Goal: Transaction & Acquisition: Purchase product/service

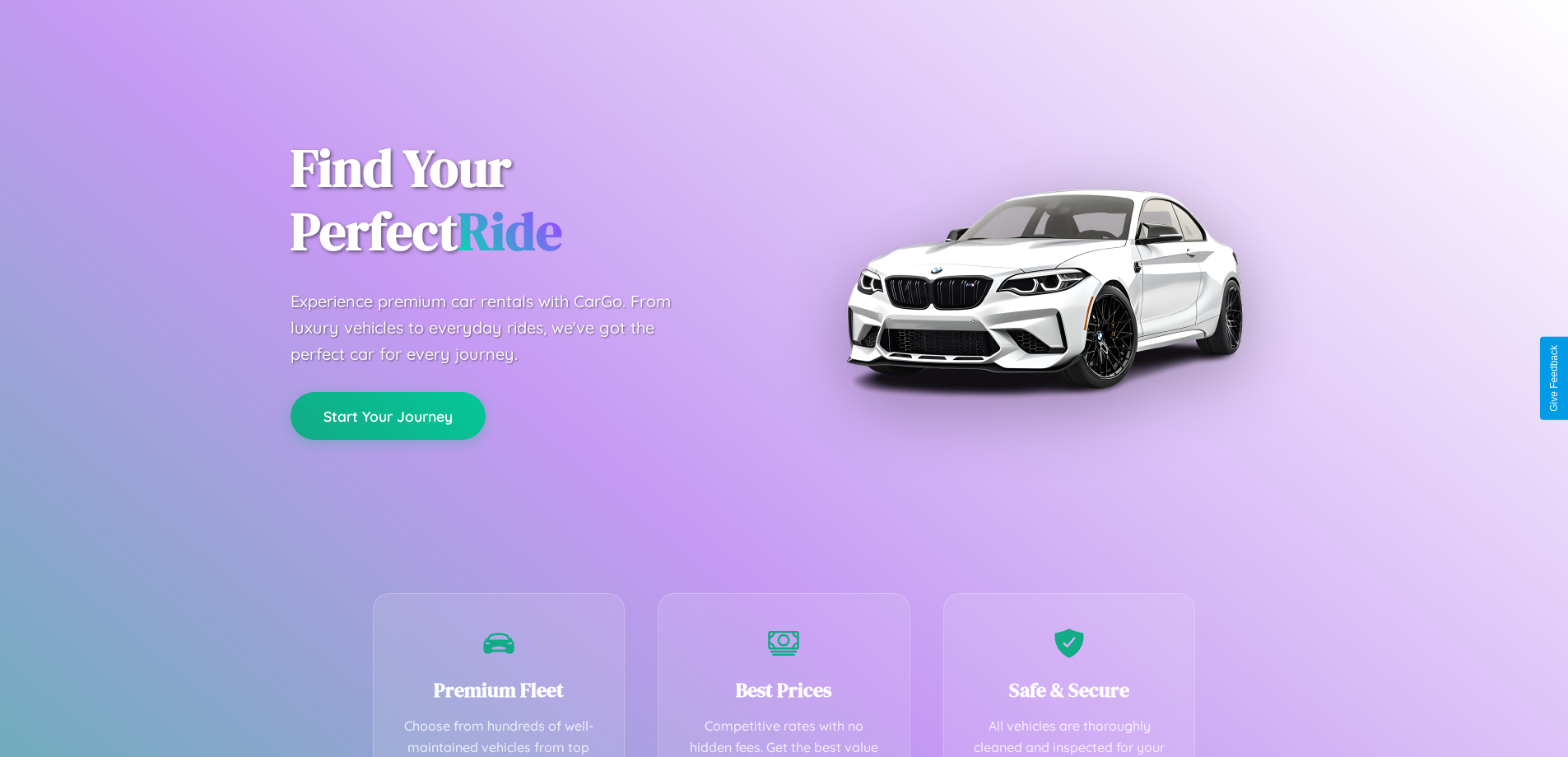
scroll to position [480, 0]
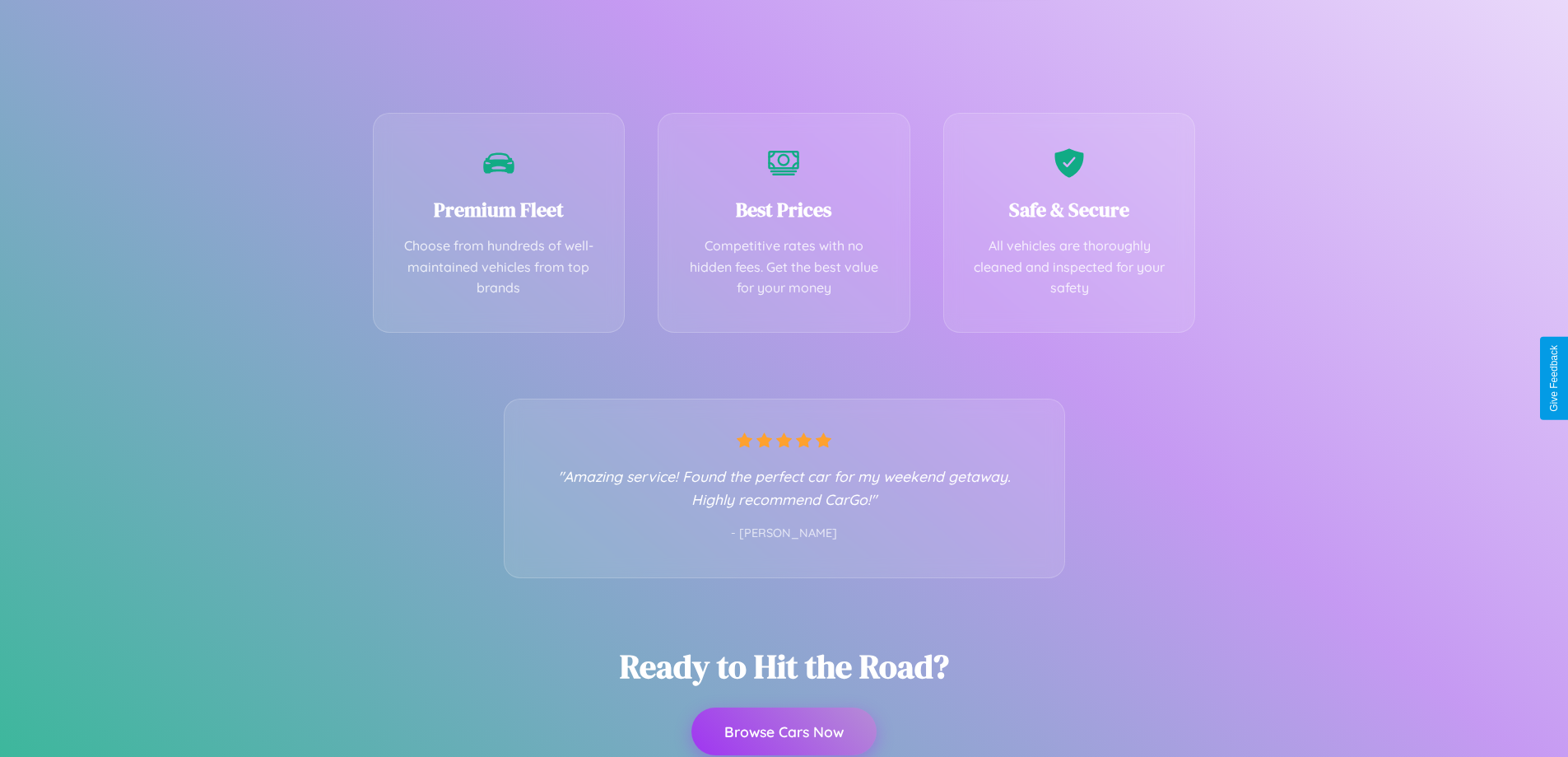
click at [784, 732] on button "Browse Cars Now" at bounding box center [784, 731] width 185 height 47
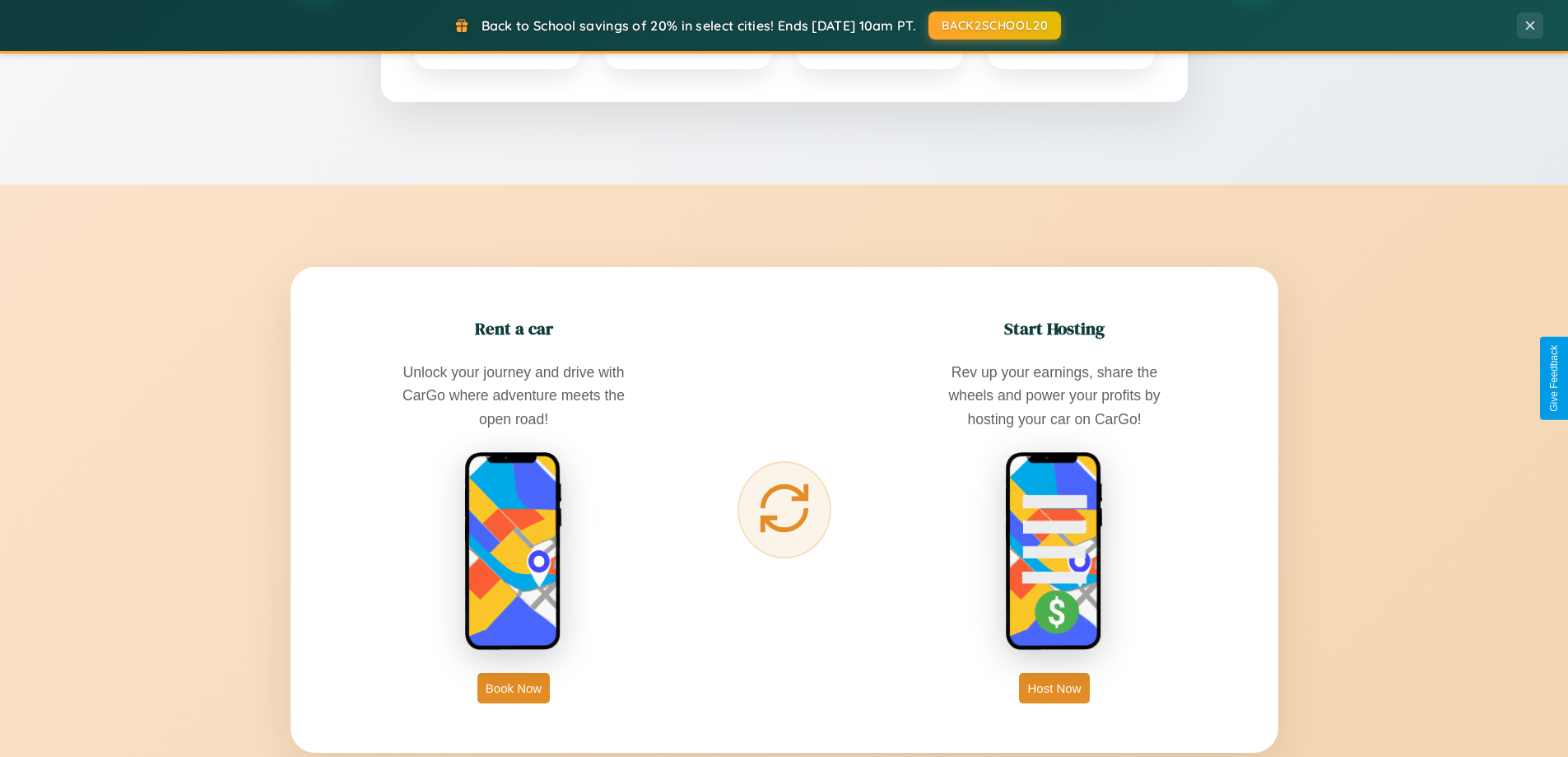
scroll to position [2646, 0]
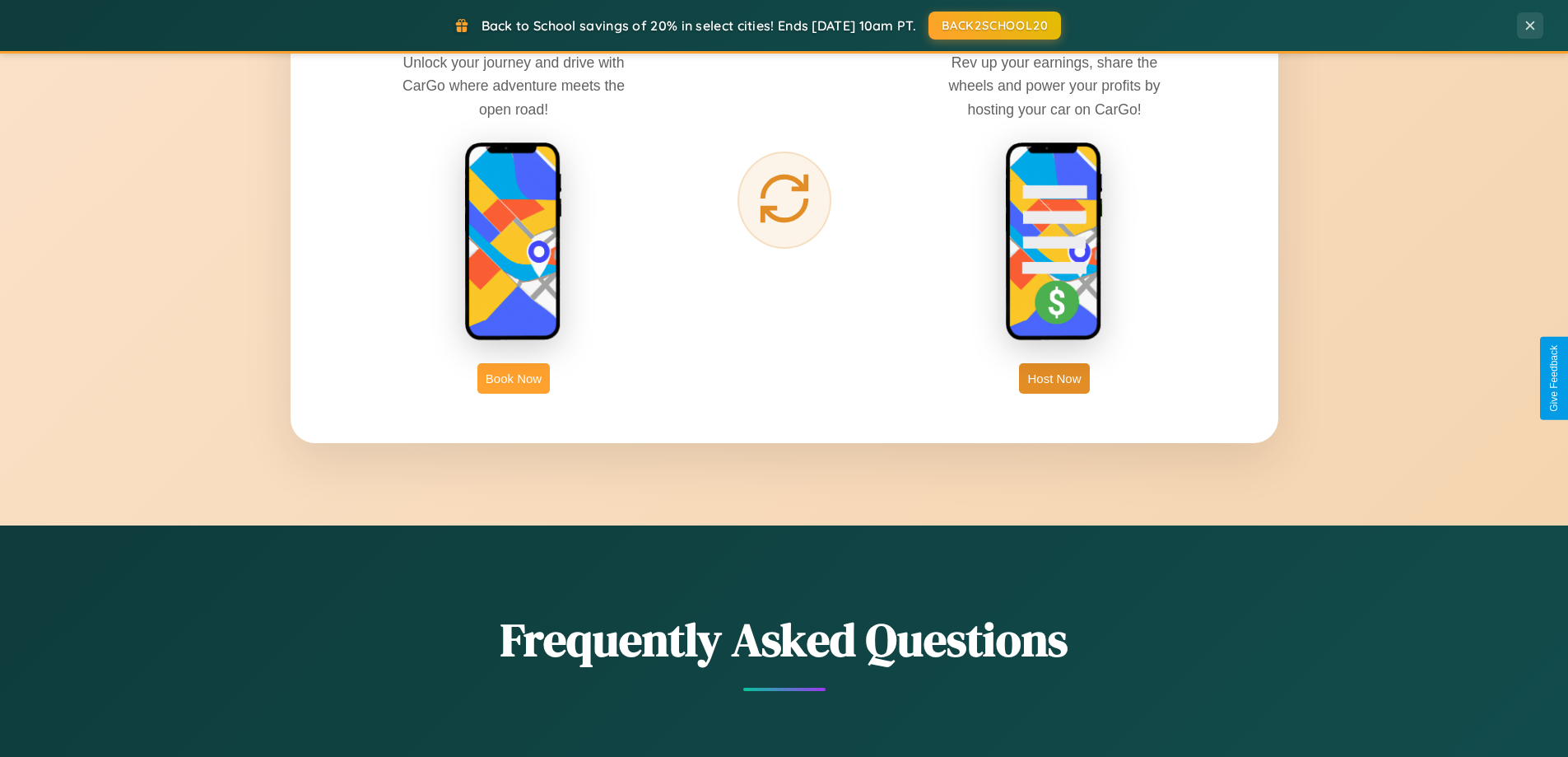
click at [514, 378] on button "Book Now" at bounding box center [513, 378] width 72 height 30
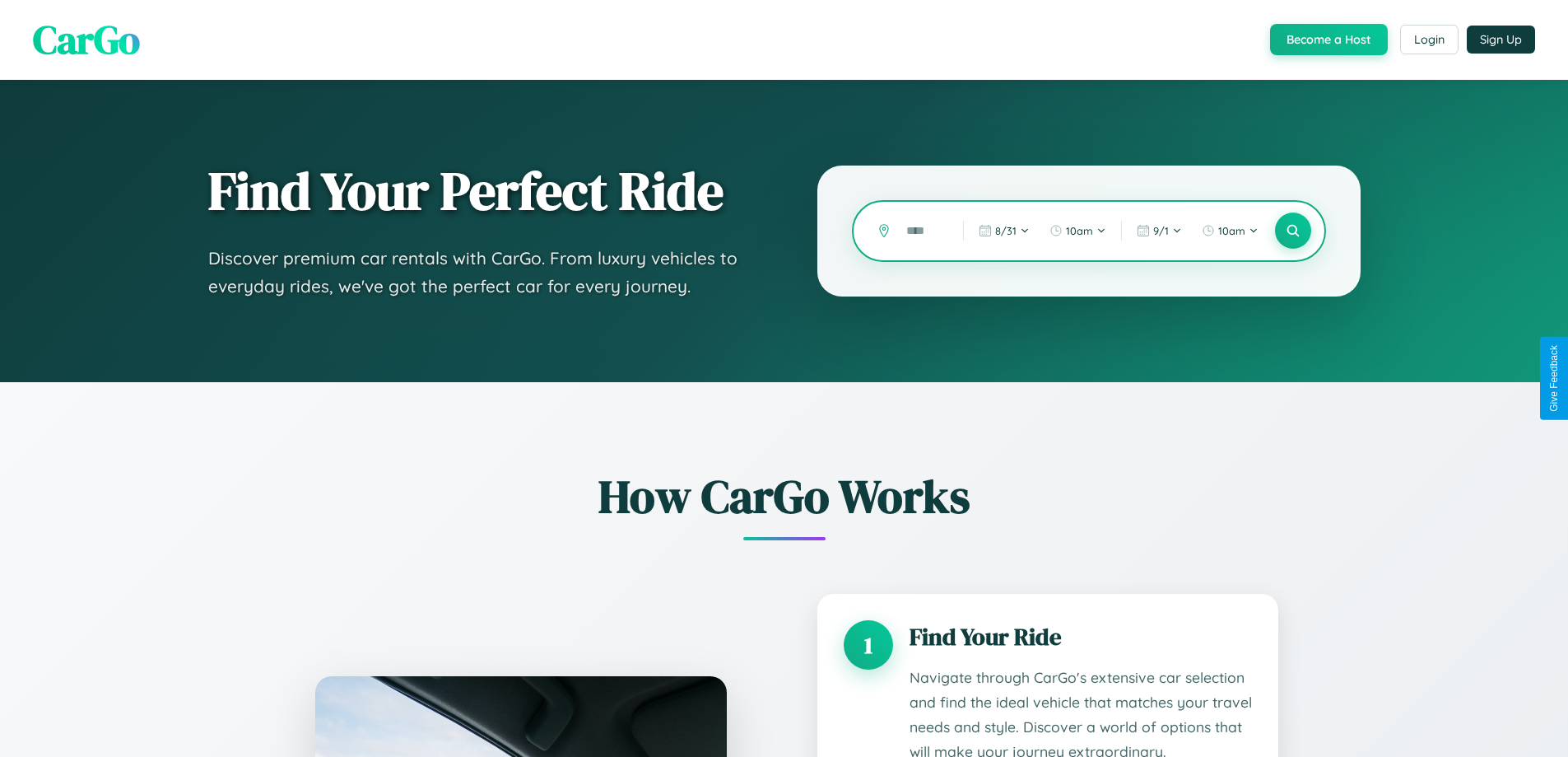
click at [923, 231] on input "text" at bounding box center [922, 231] width 48 height 29
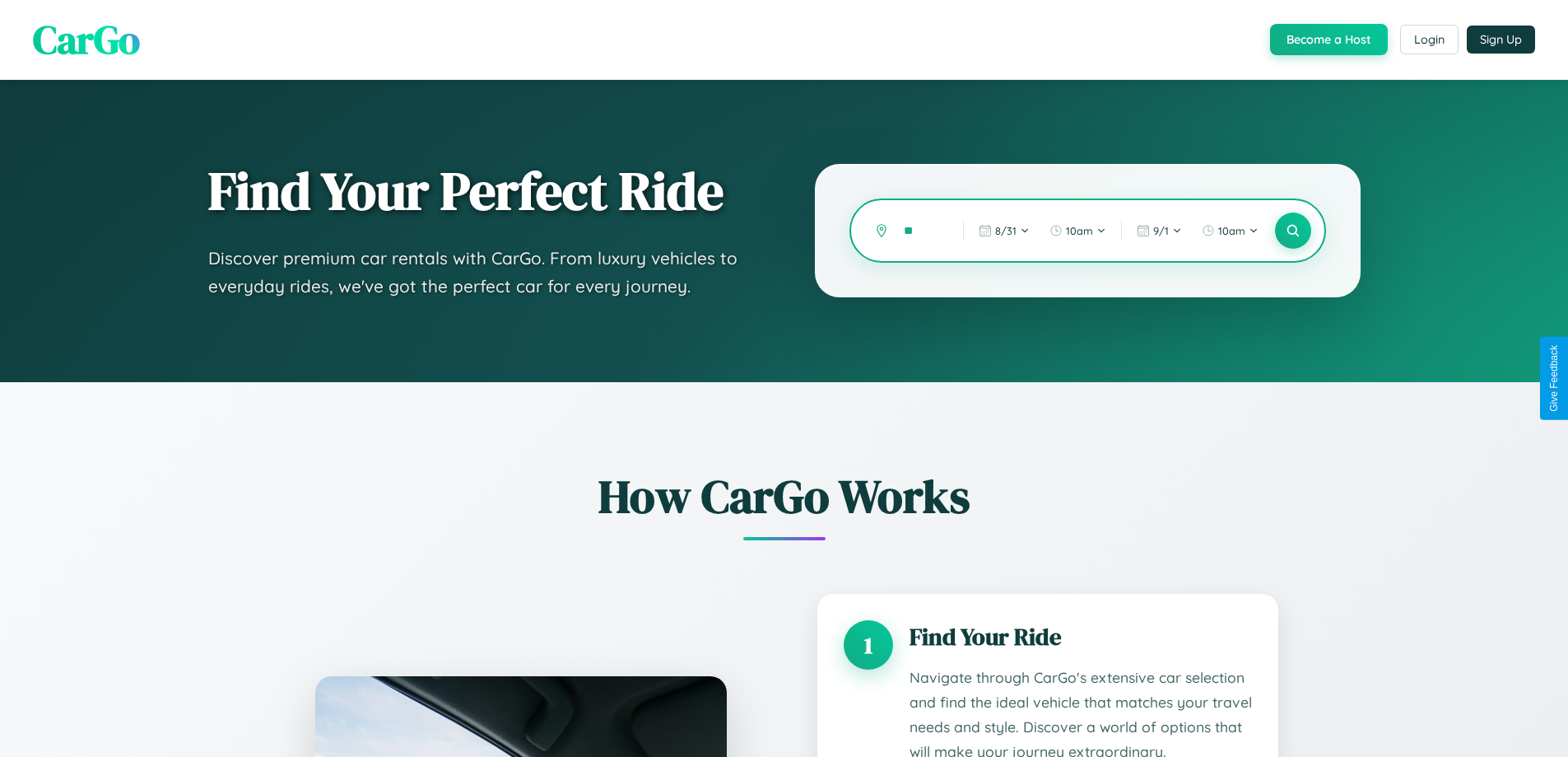
type input "*"
type input "*****"
click at [1292, 231] on icon at bounding box center [1292, 230] width 16 height 16
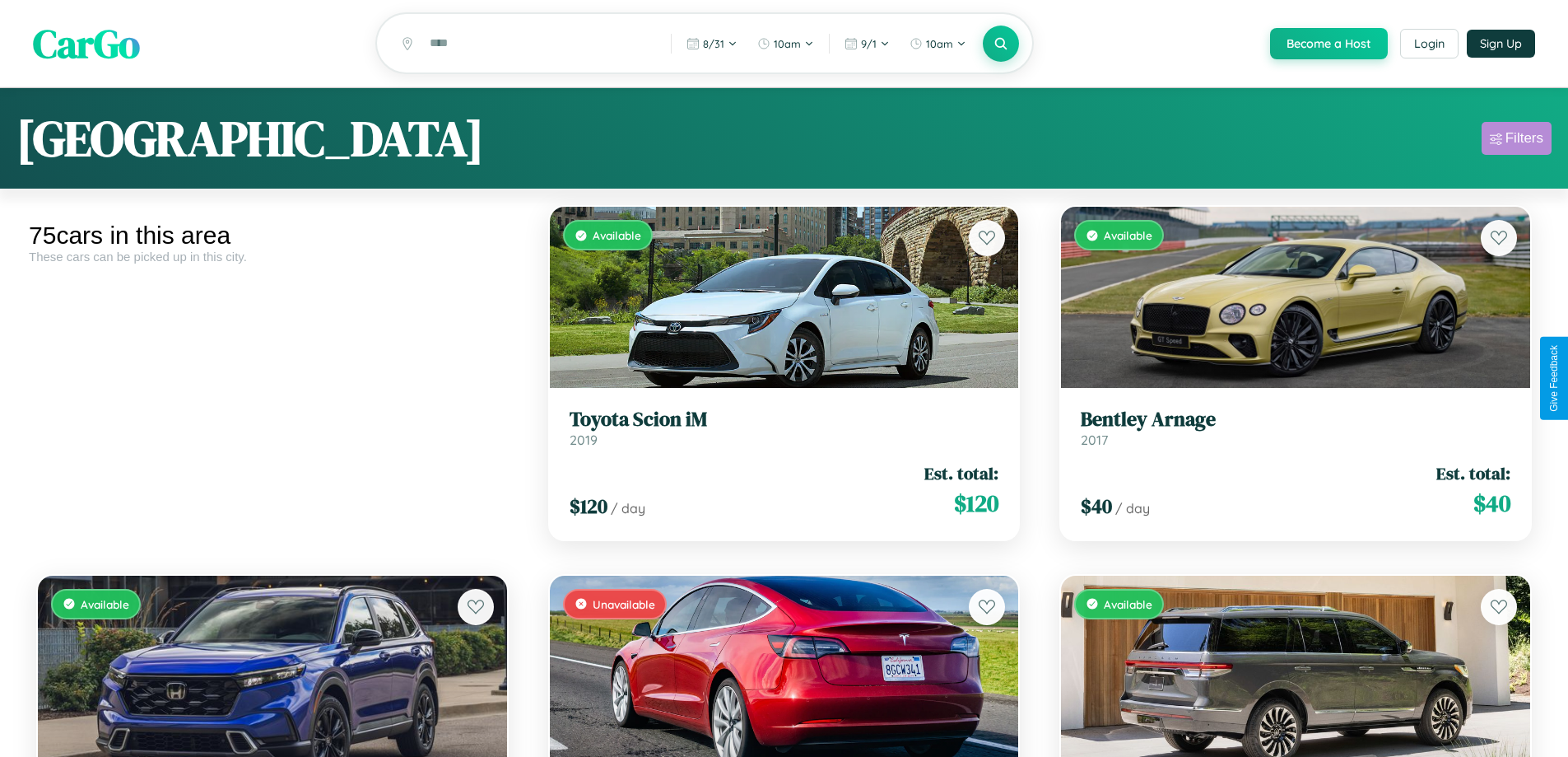
click at [1516, 141] on div "Filters" at bounding box center [1524, 138] width 37 height 16
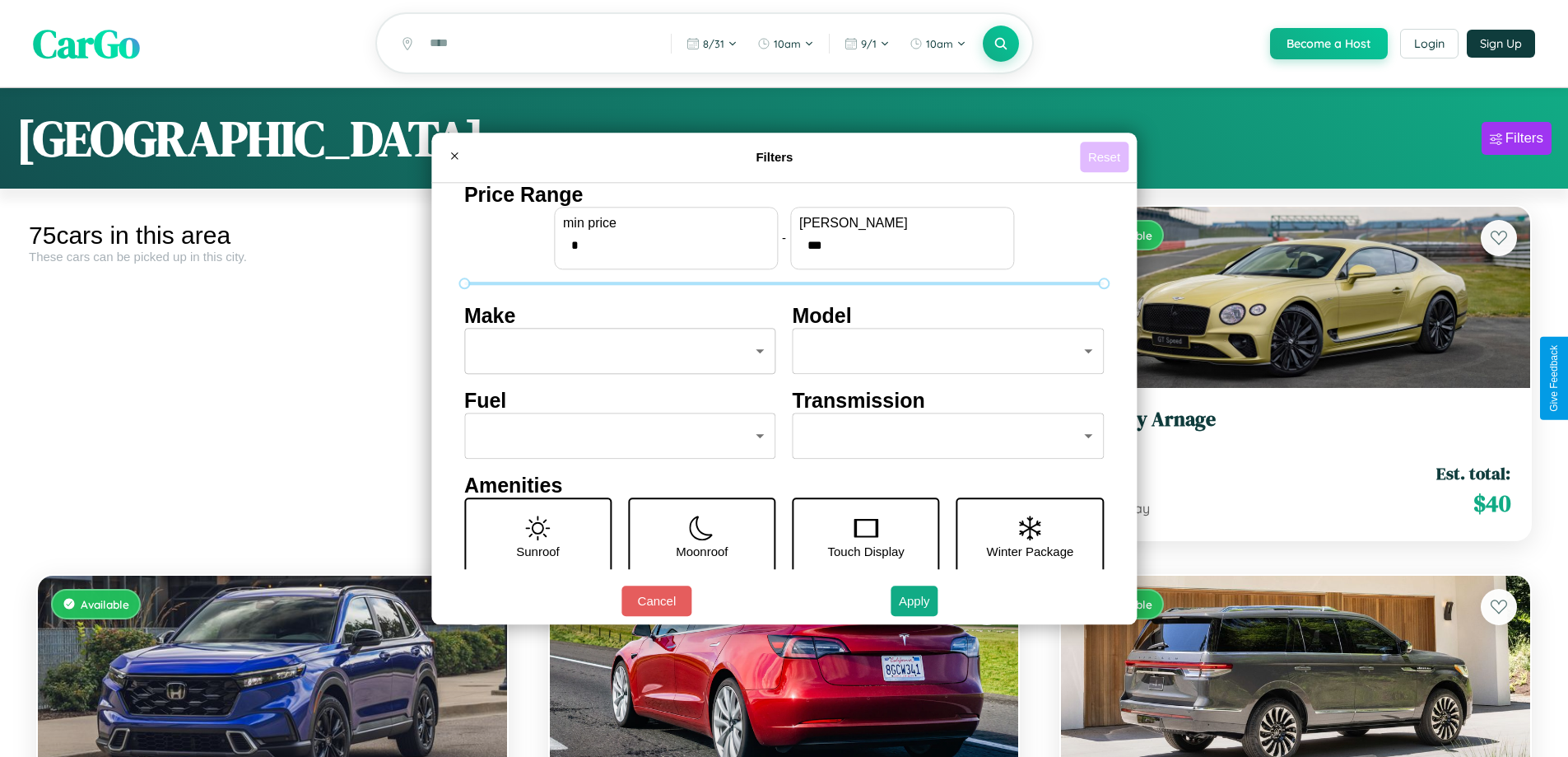
click at [1106, 156] on button "Reset" at bounding box center [1103, 156] width 48 height 30
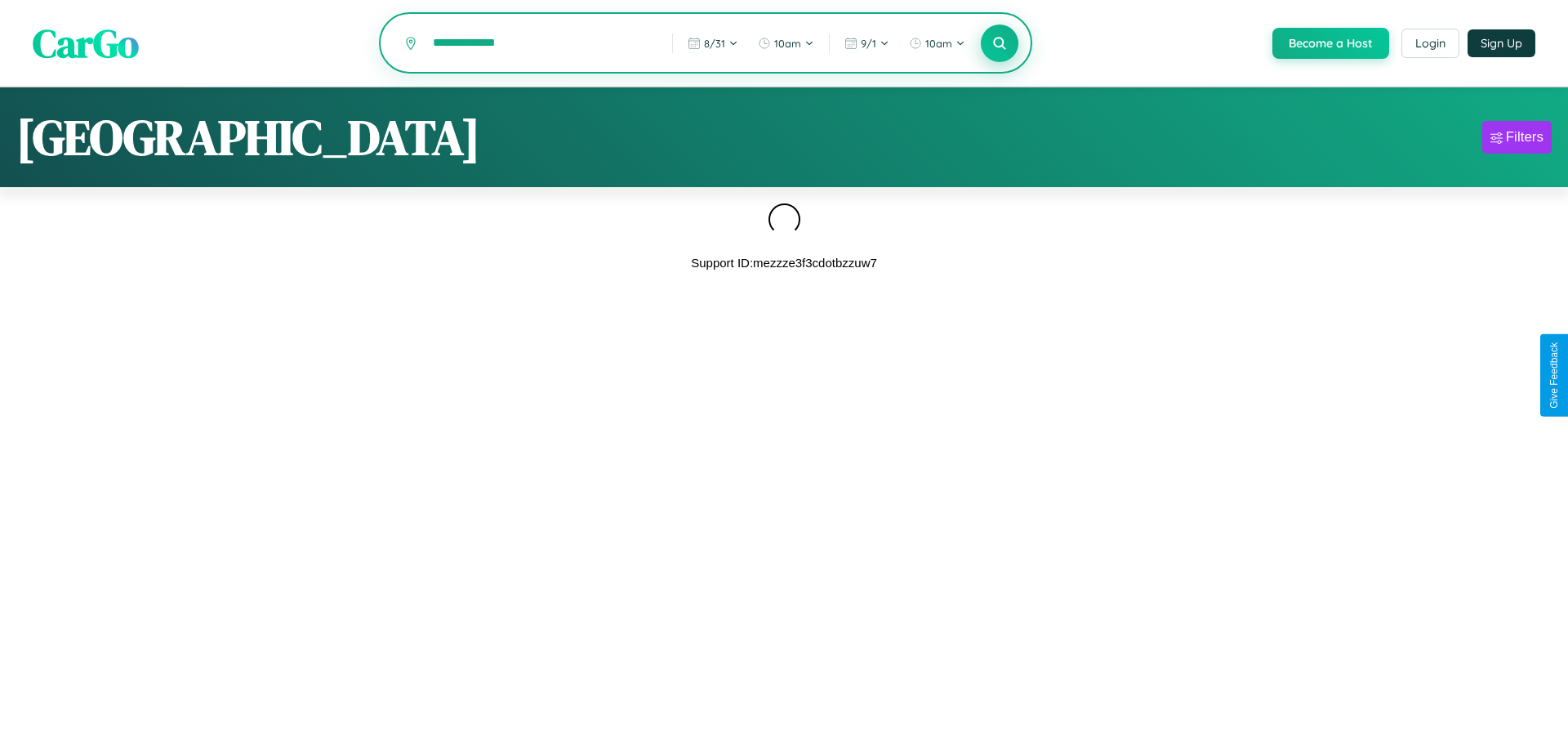
type input "**********"
click at [998, 44] on icon at bounding box center [999, 43] width 15 height 15
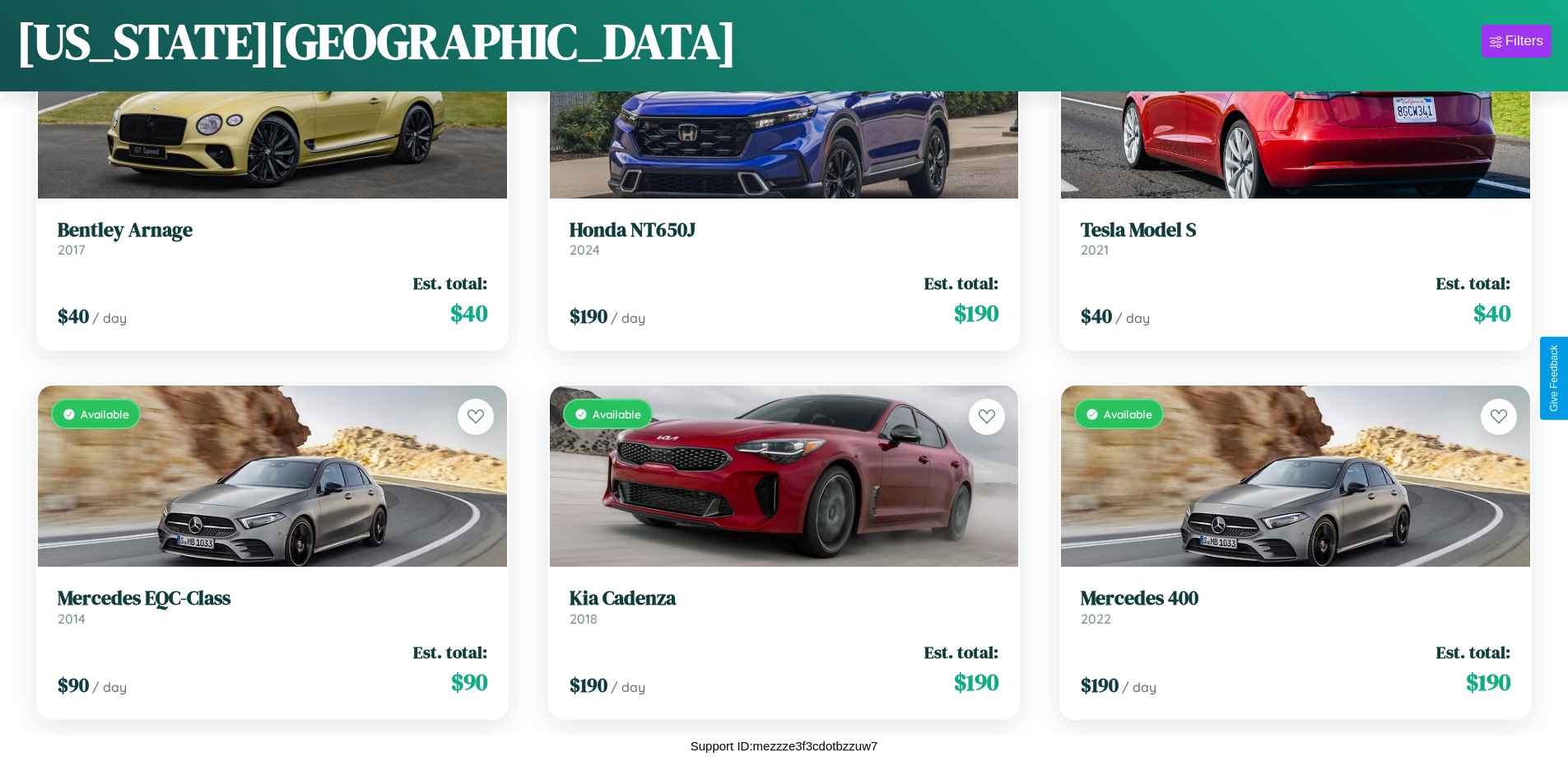
scroll to position [1339, 0]
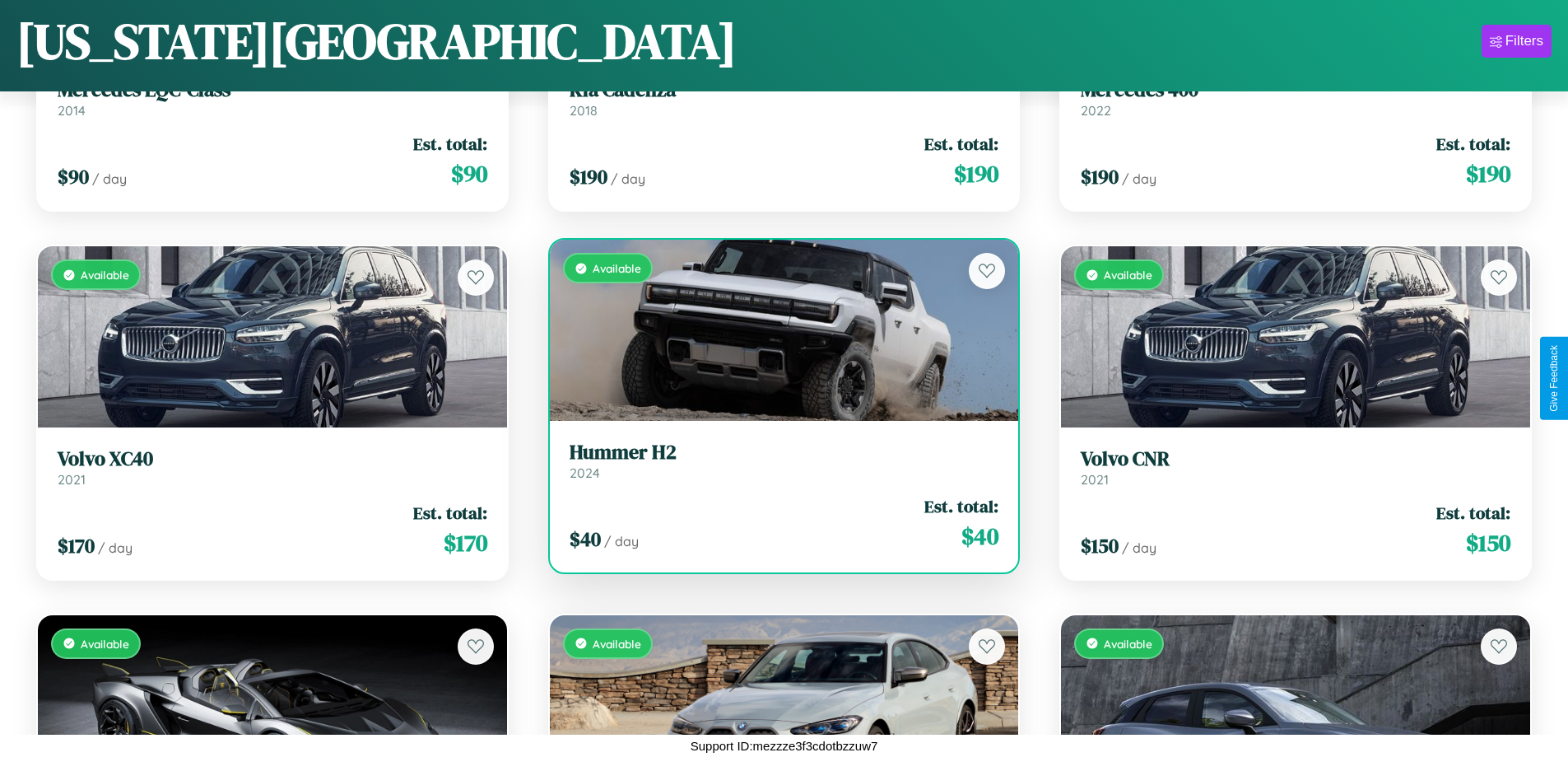
click at [777, 331] on div "Available" at bounding box center [784, 330] width 469 height 181
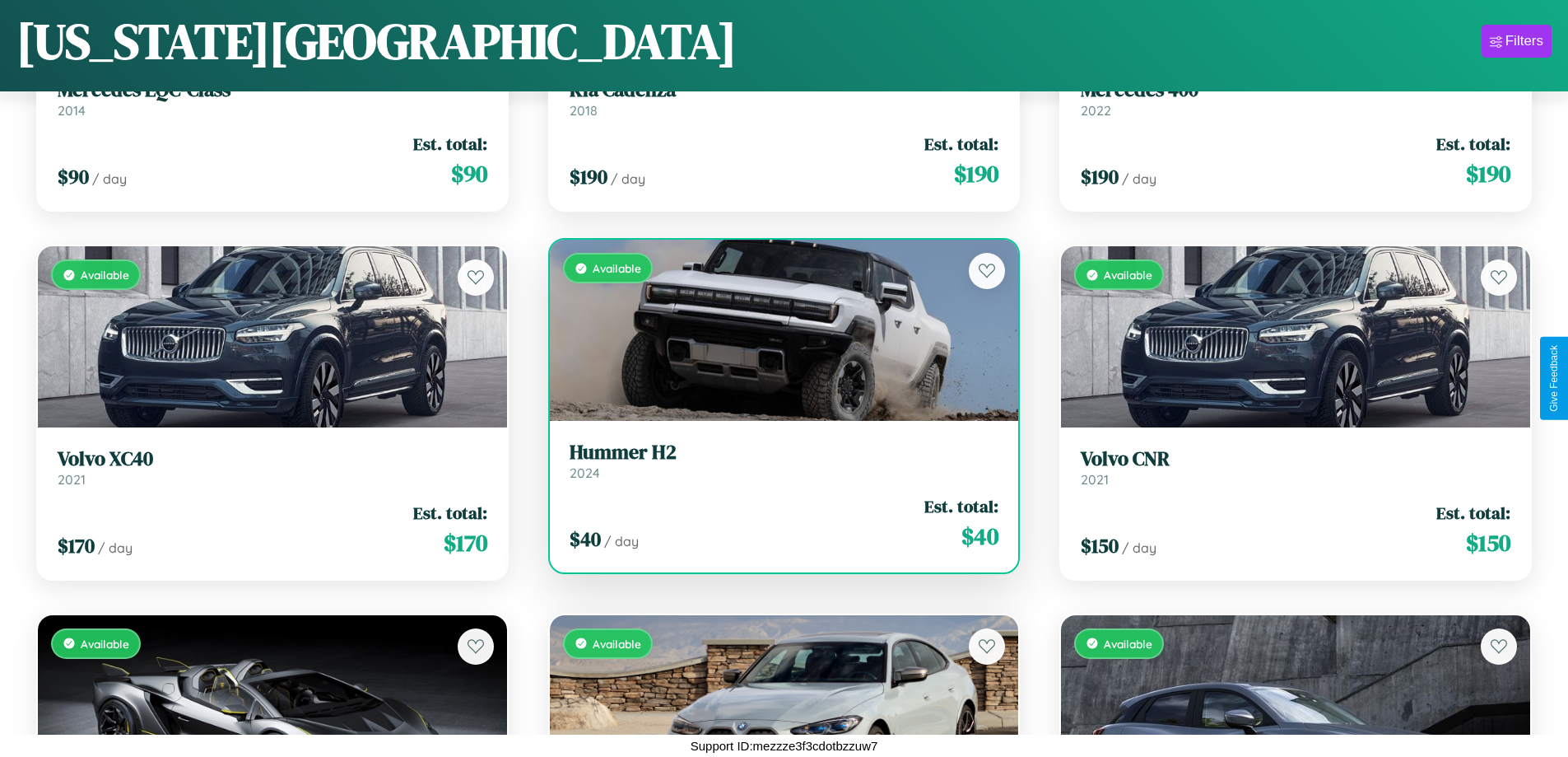
click at [777, 331] on div "Available" at bounding box center [784, 330] width 469 height 181
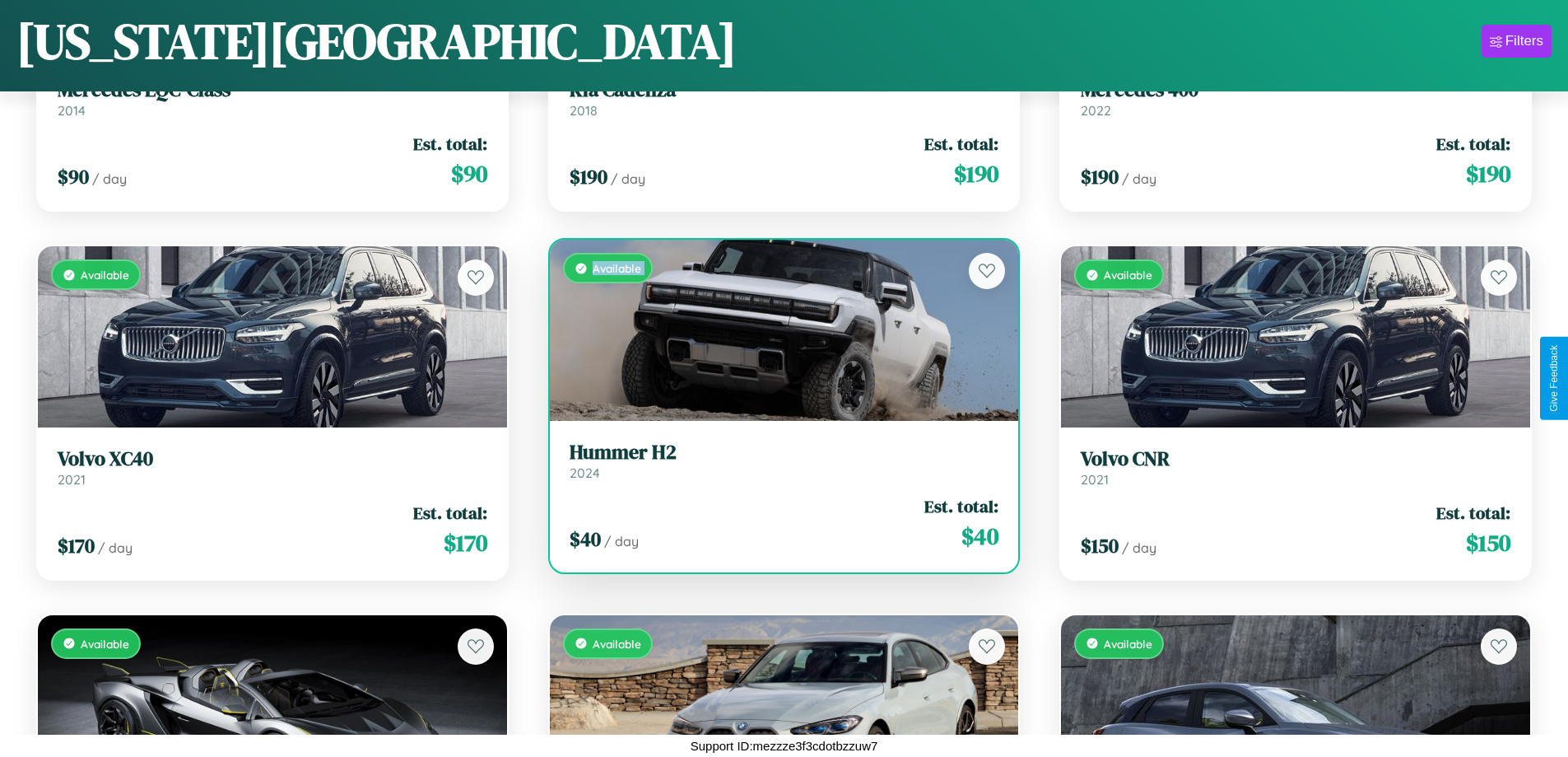
click at [777, 331] on div "Available" at bounding box center [784, 330] width 469 height 181
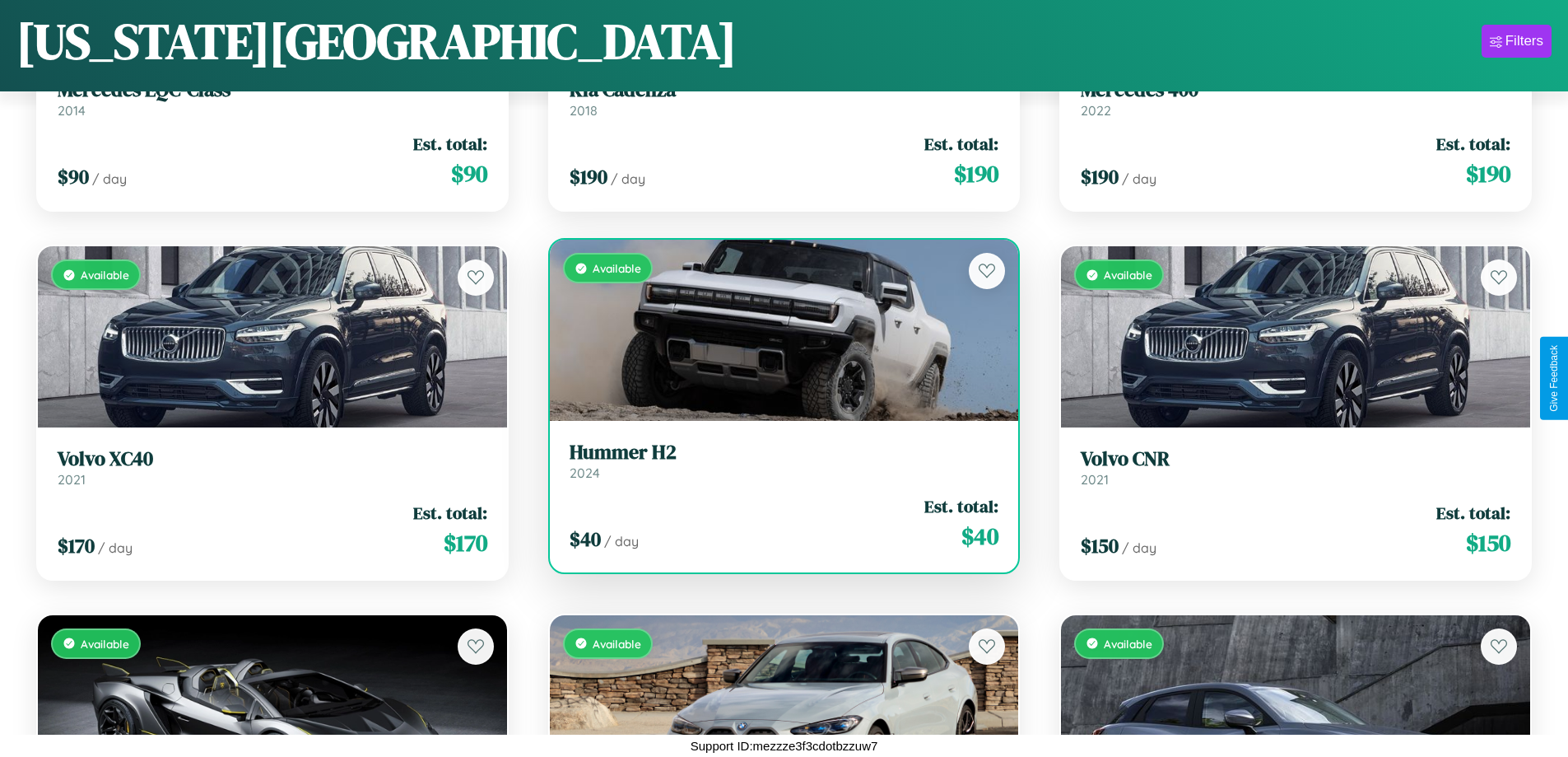
click at [777, 331] on div "Available" at bounding box center [784, 330] width 469 height 181
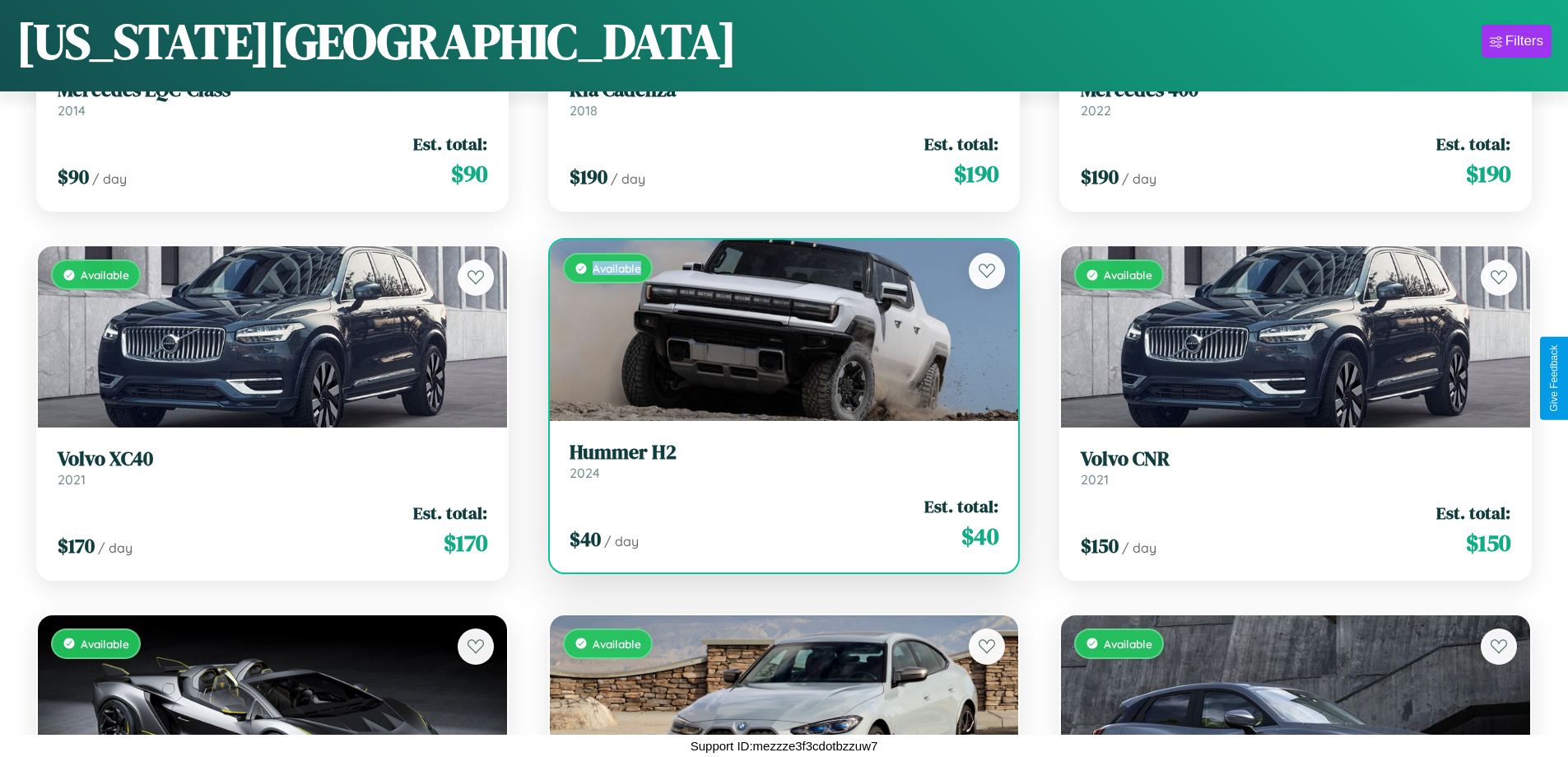
click at [777, 331] on div "Available" at bounding box center [784, 330] width 469 height 181
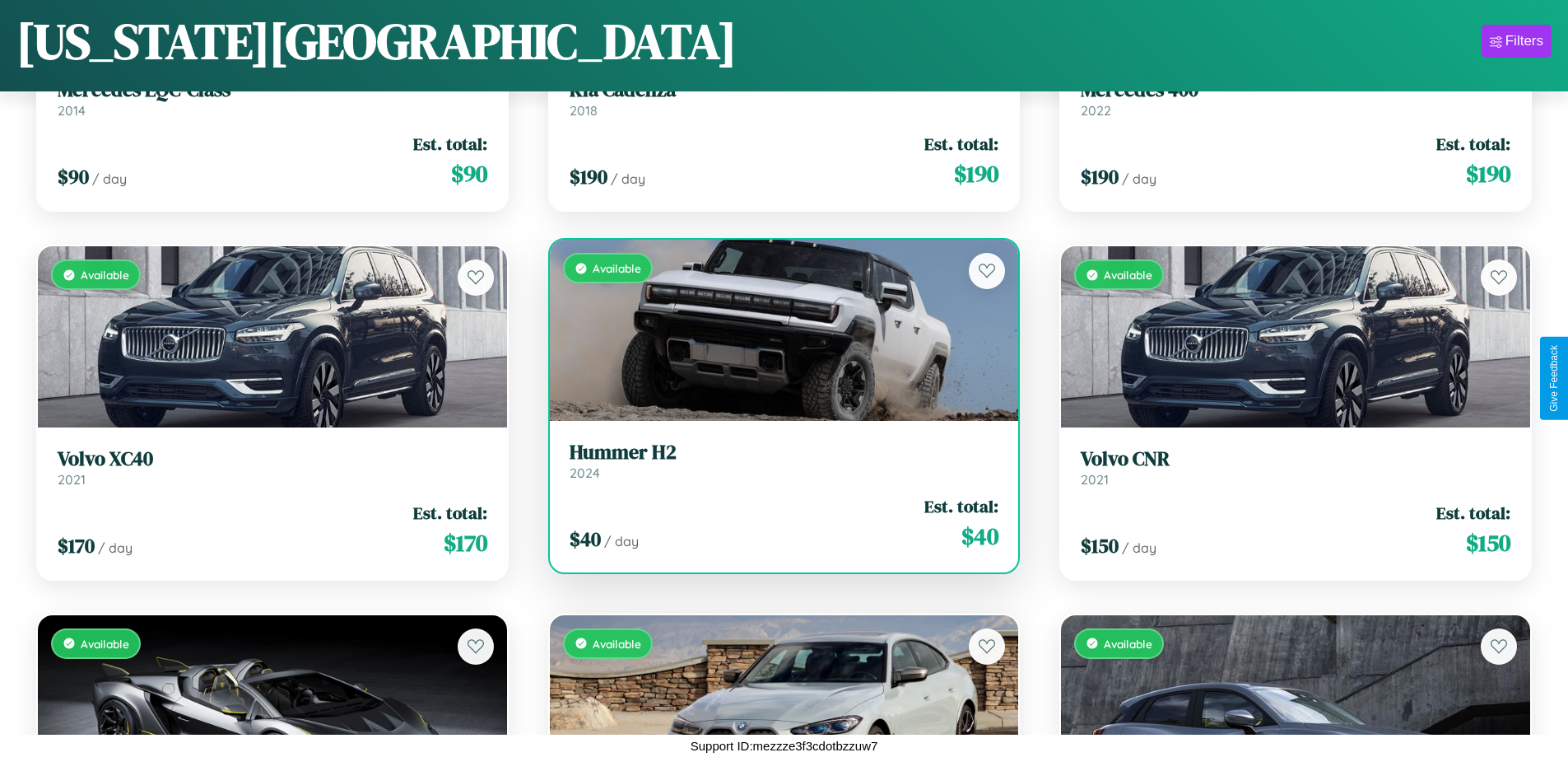
click at [777, 460] on h3 "Hummer H2" at bounding box center [784, 453] width 430 height 24
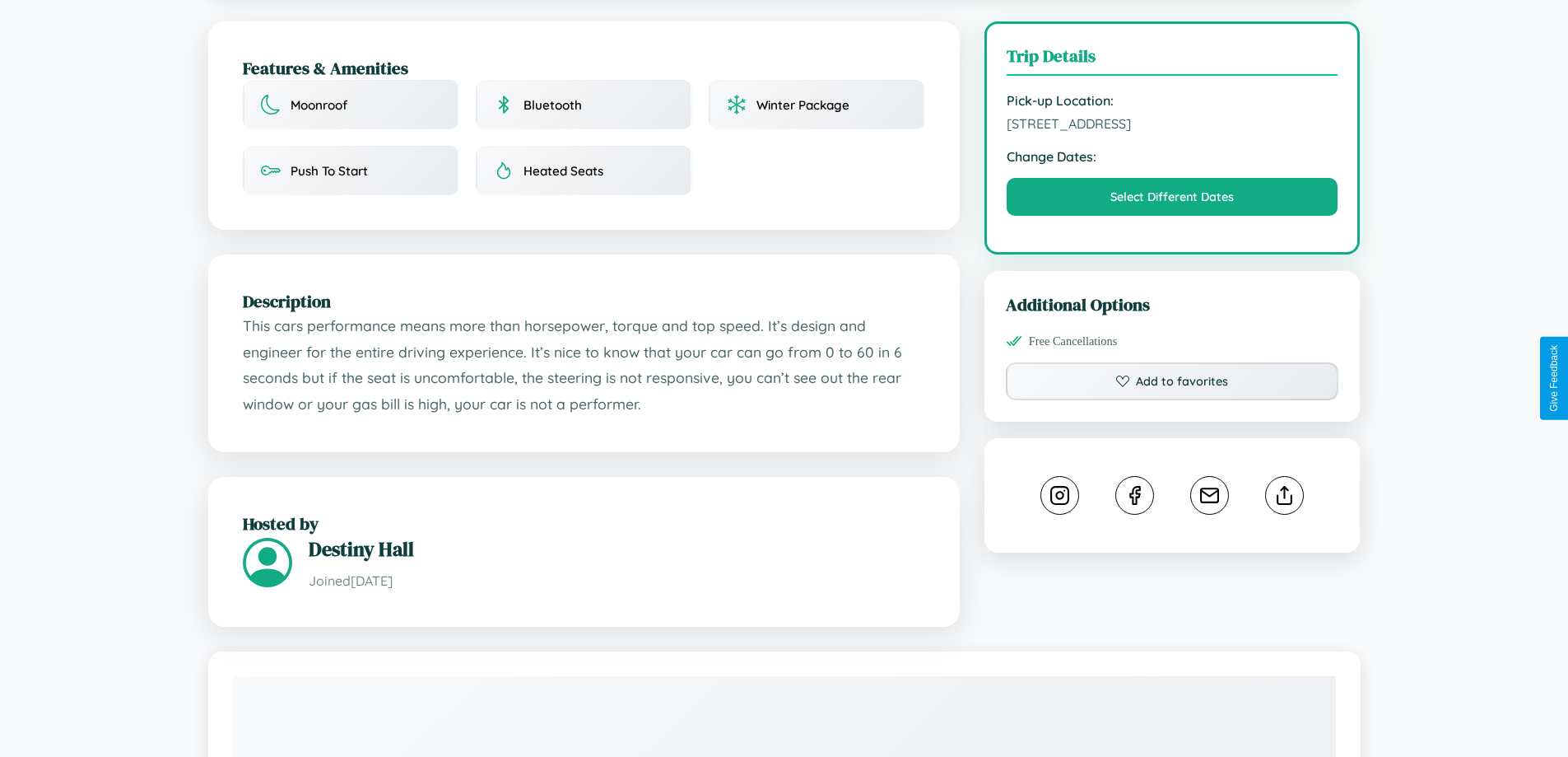
scroll to position [427, 0]
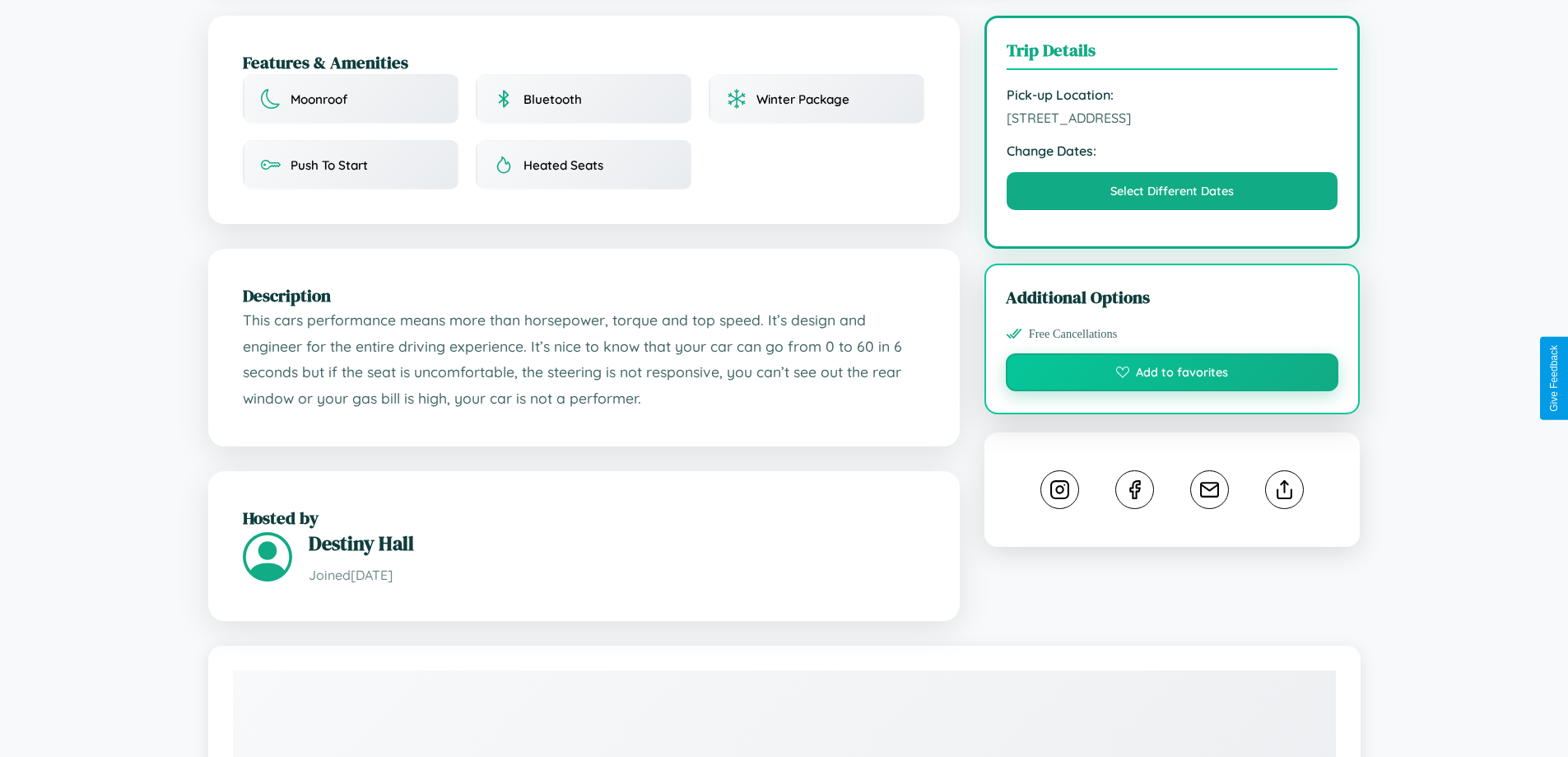
click at [1172, 377] on button "Add to favorites" at bounding box center [1172, 372] width 333 height 37
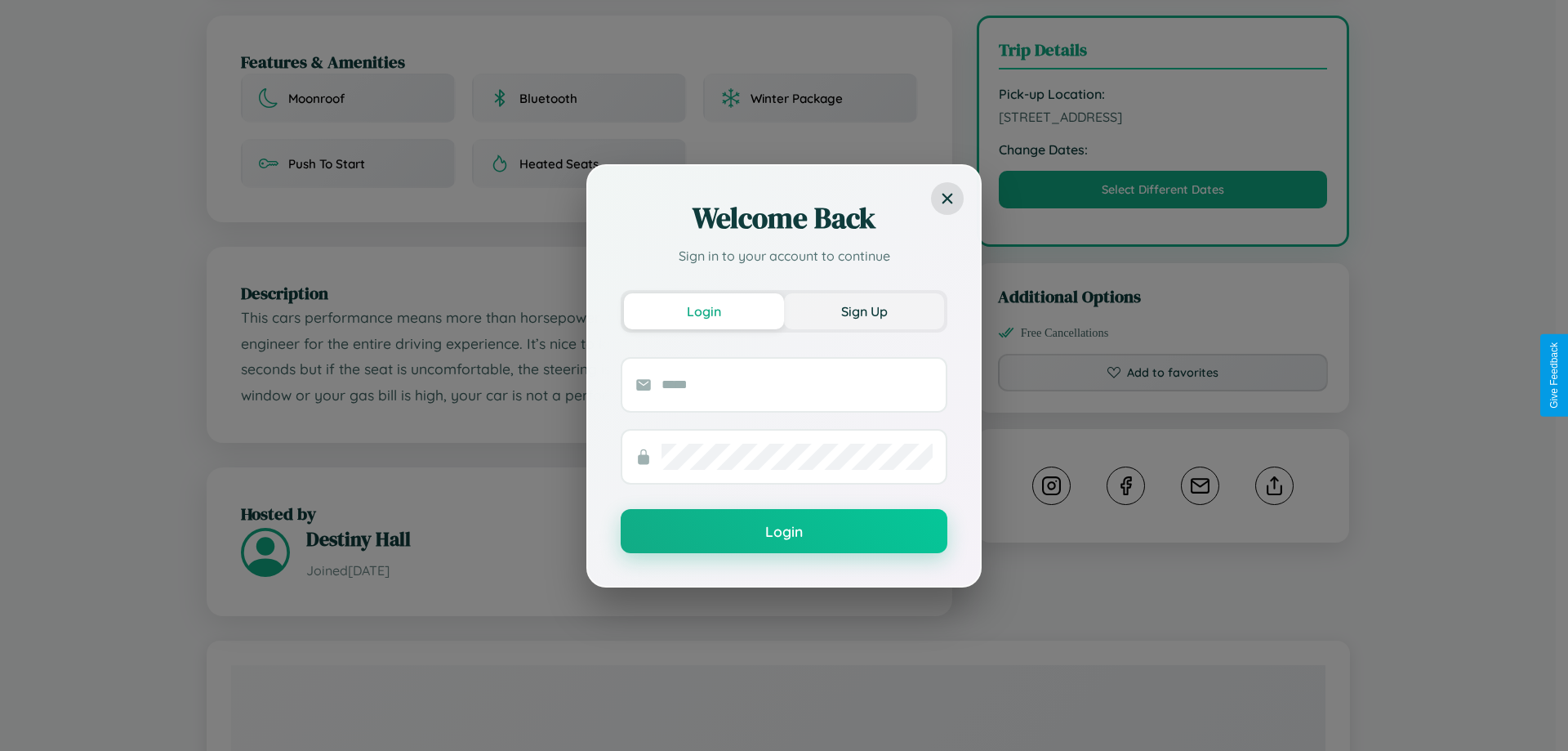
click at [864, 311] on button "Sign Up" at bounding box center [864, 312] width 160 height 36
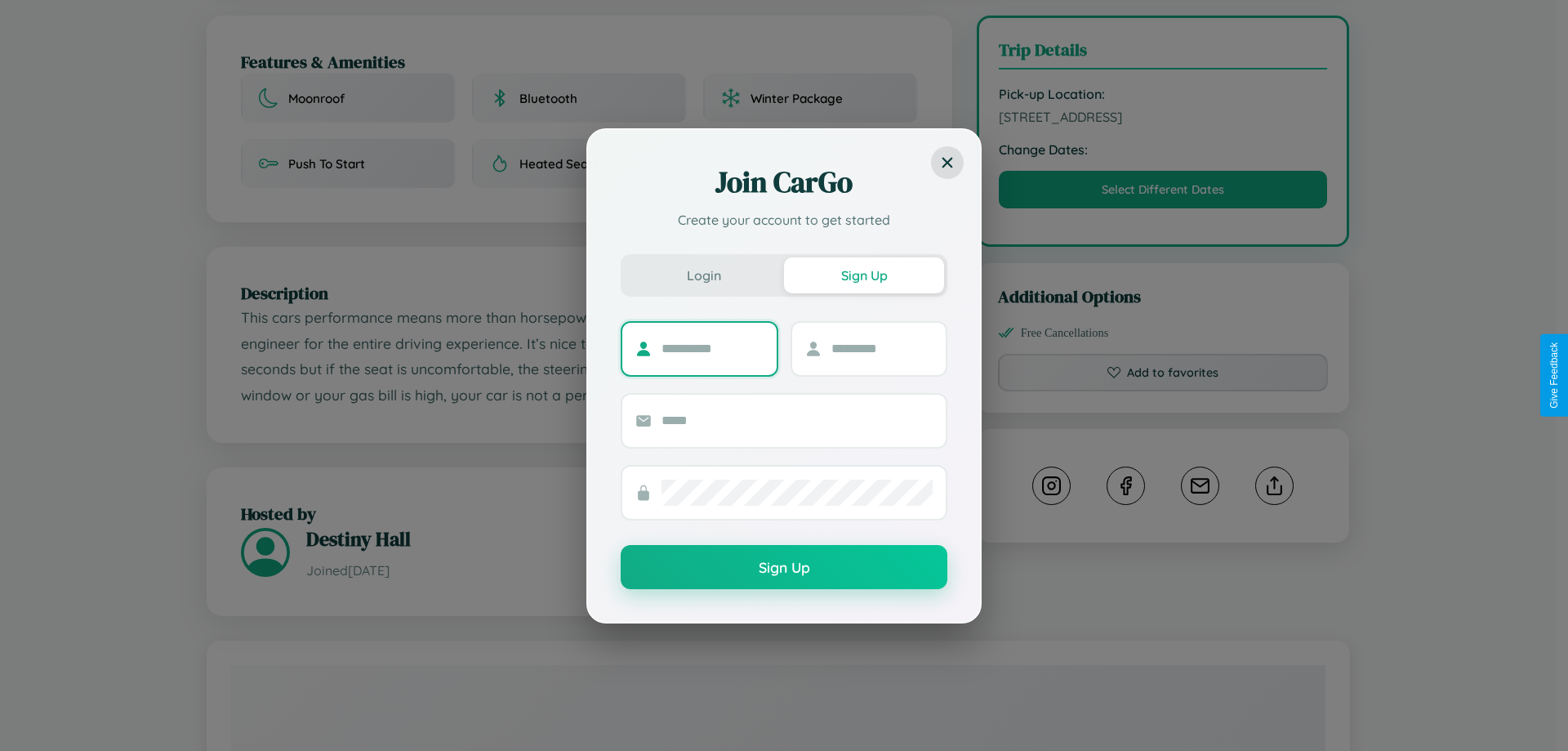
click at [712, 348] on input "text" at bounding box center [712, 349] width 102 height 26
type input "******"
click at [881, 348] on input "text" at bounding box center [882, 349] width 102 height 26
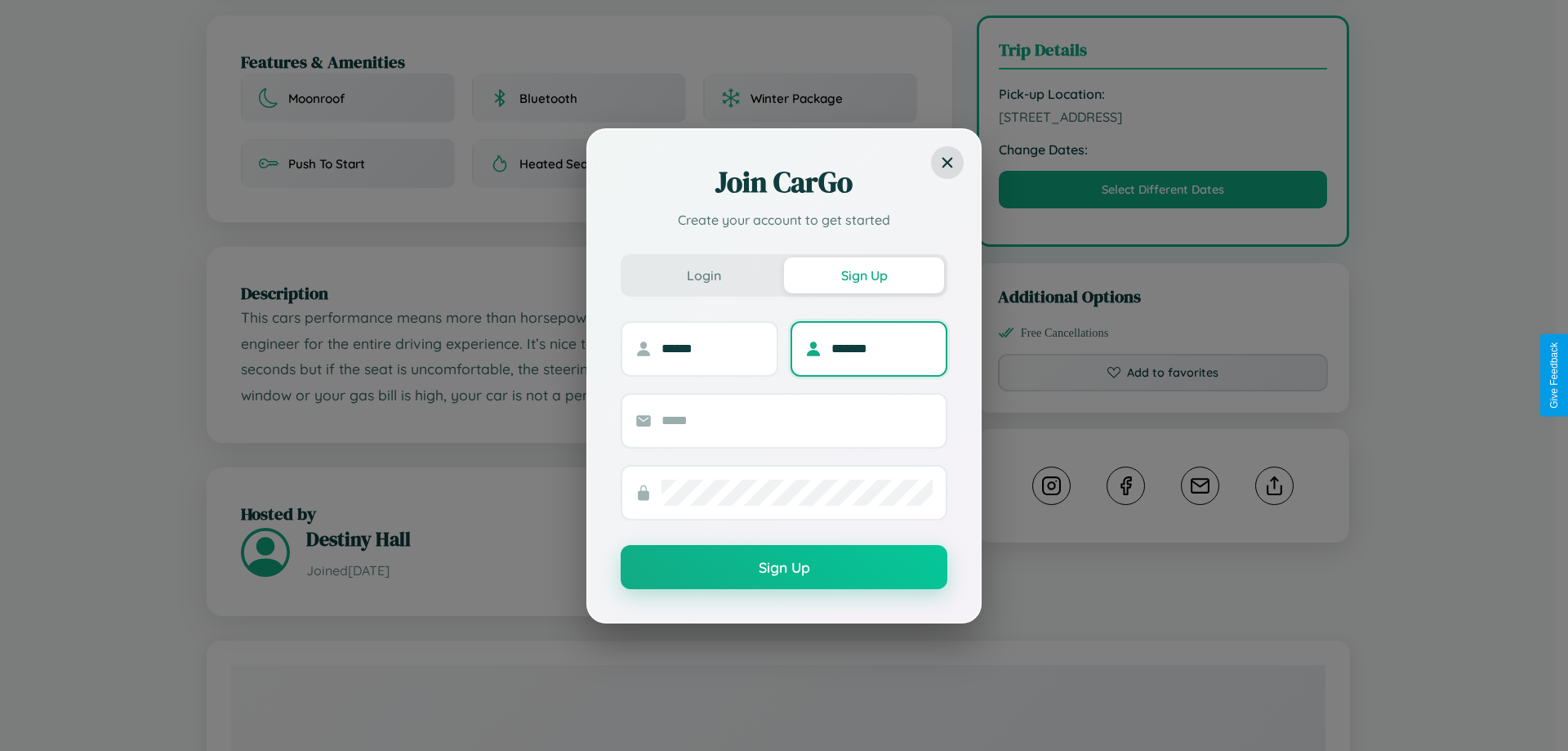
type input "*******"
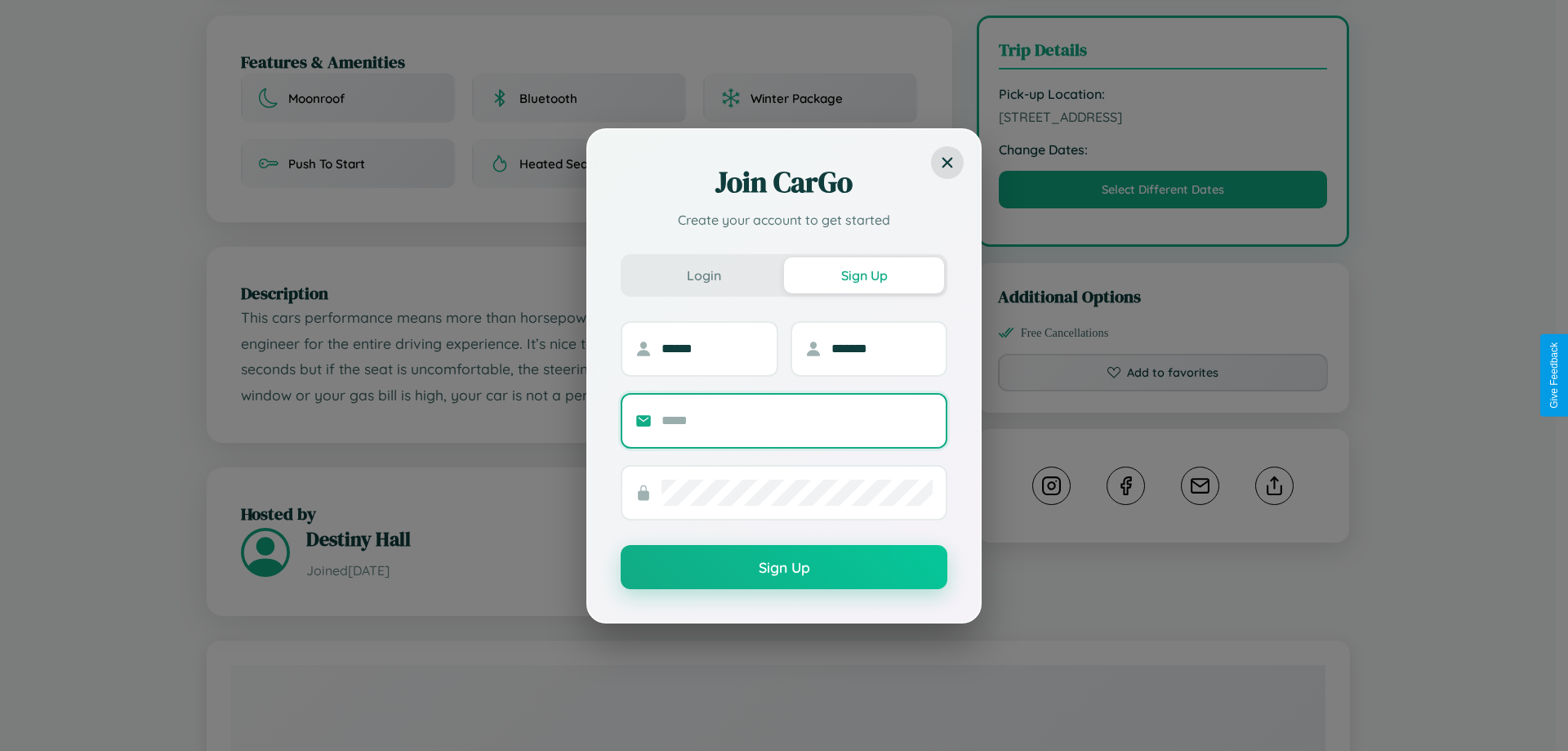
click at [797, 420] on input "text" at bounding box center [797, 420] width 271 height 26
type input "**********"
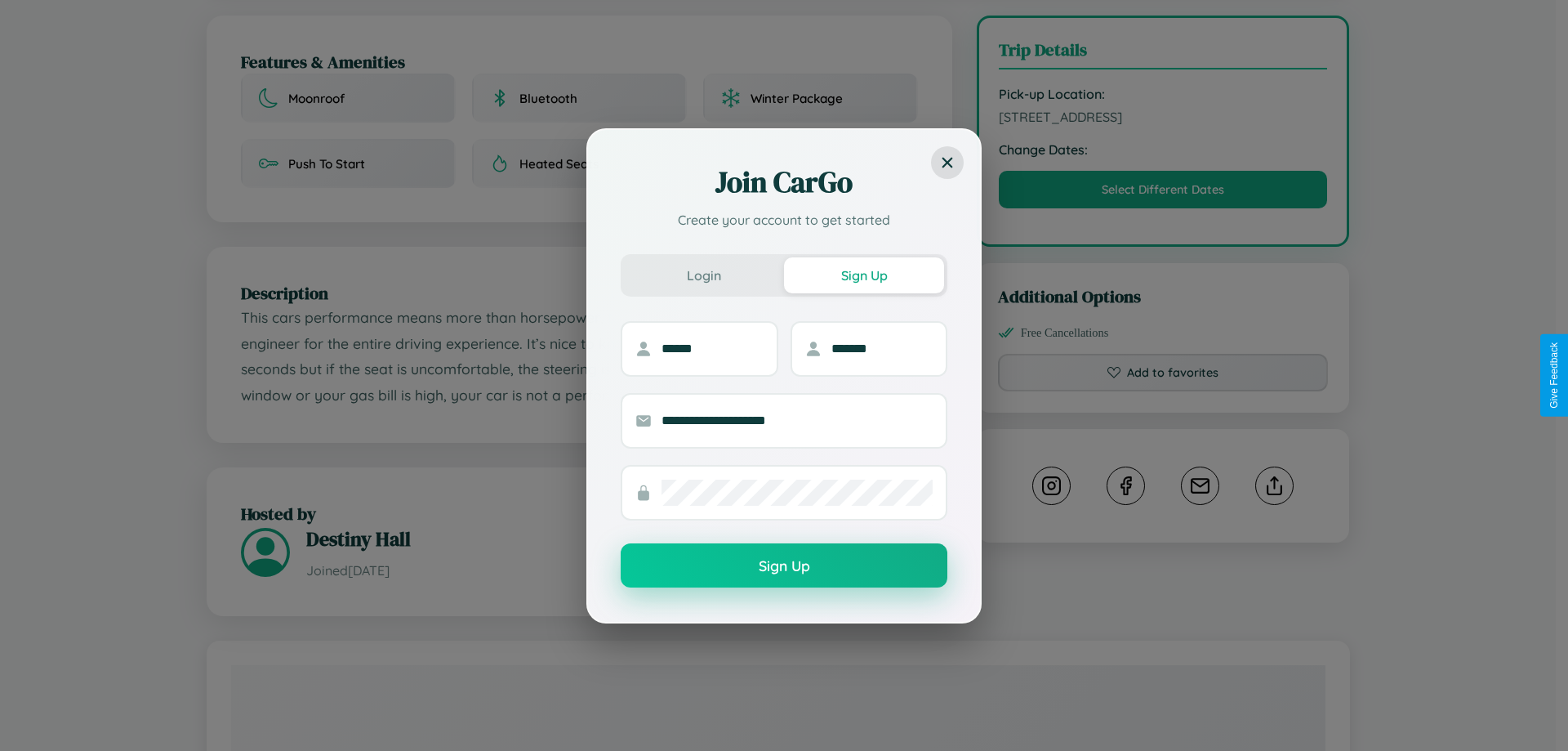
click at [784, 566] on button "Sign Up" at bounding box center [783, 565] width 327 height 44
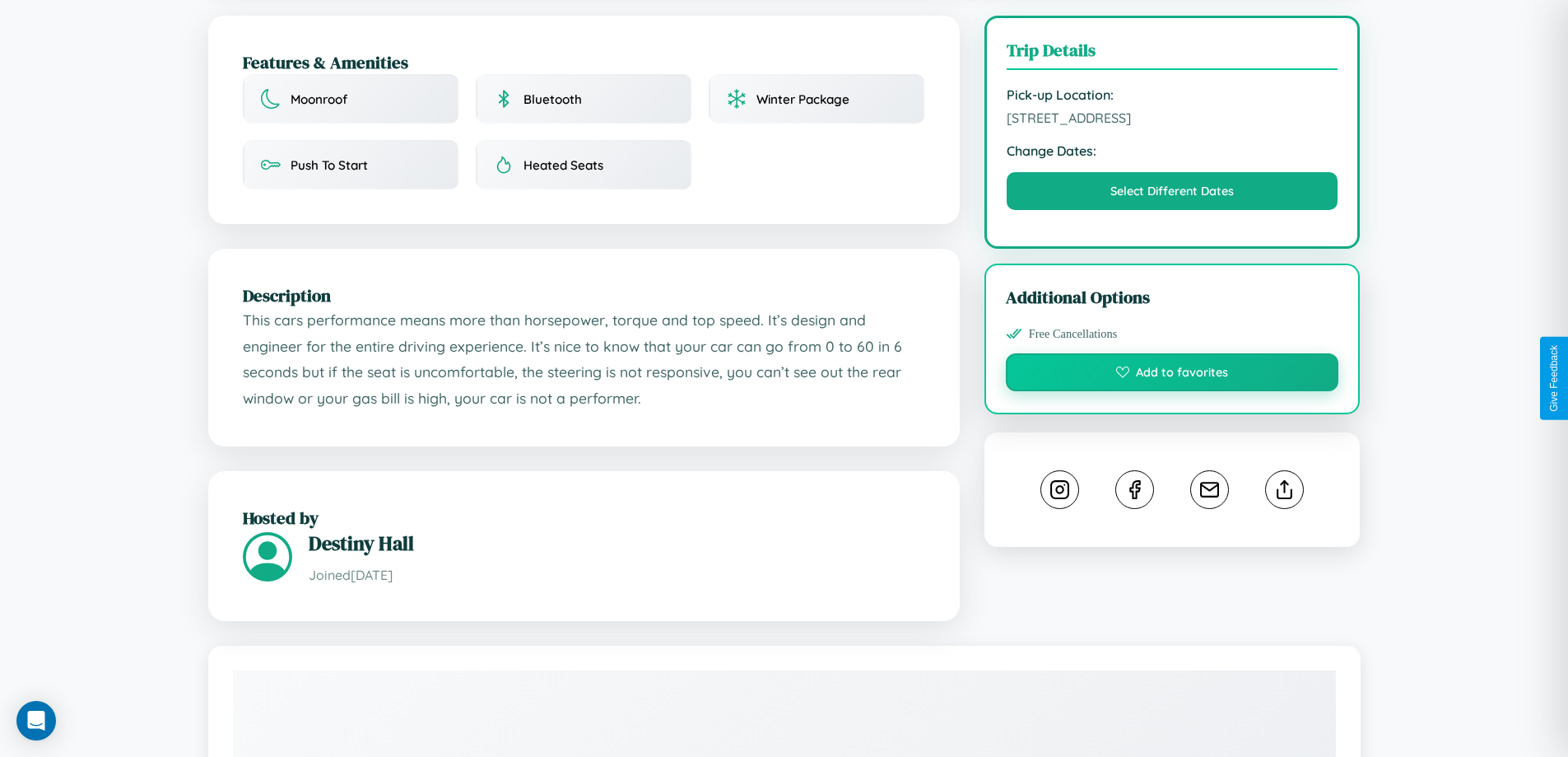
click at [1172, 374] on button "Add to favorites" at bounding box center [1172, 372] width 333 height 37
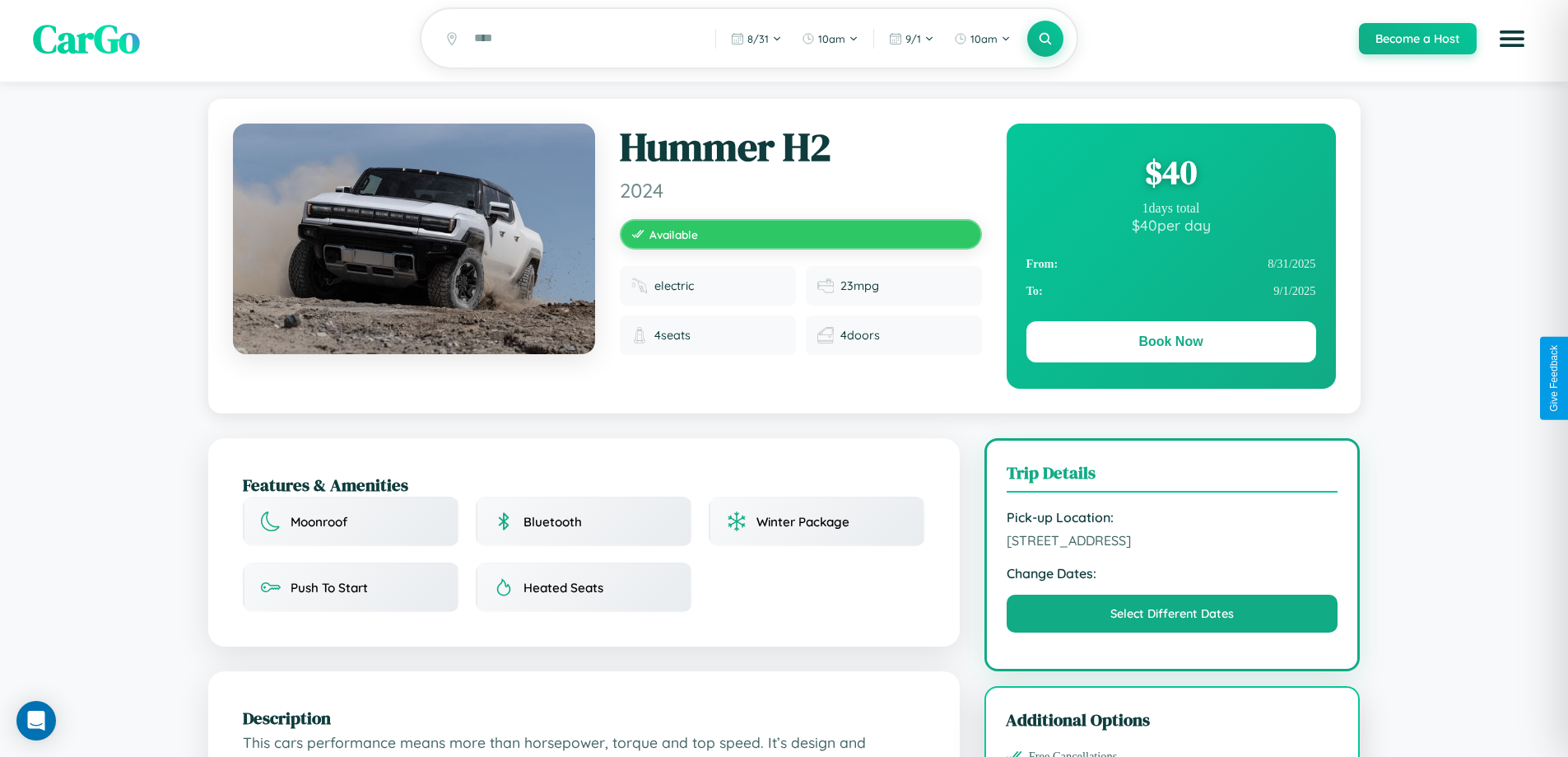
scroll to position [0, 0]
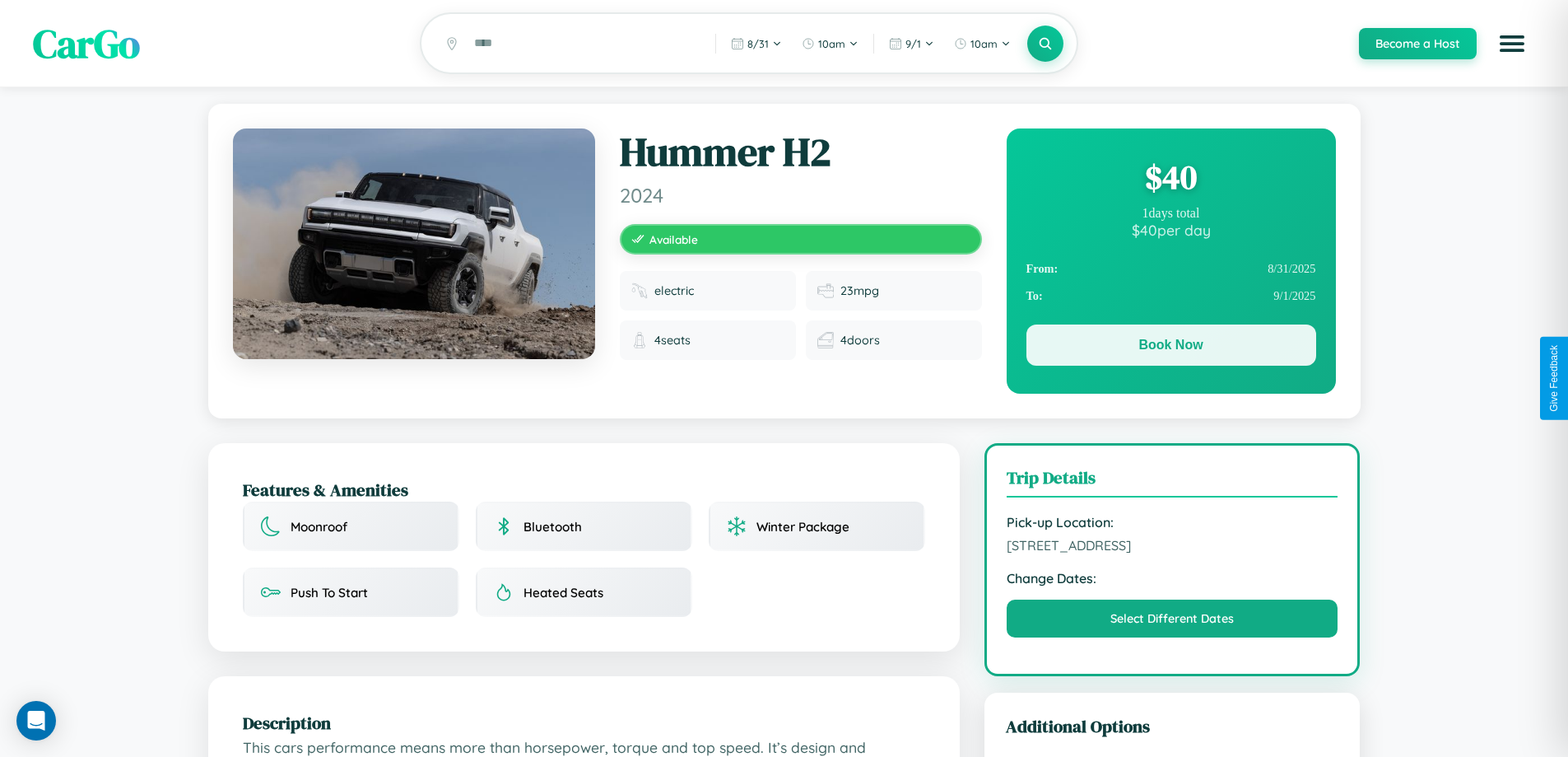
click at [1170, 349] on button "Book Now" at bounding box center [1171, 344] width 289 height 41
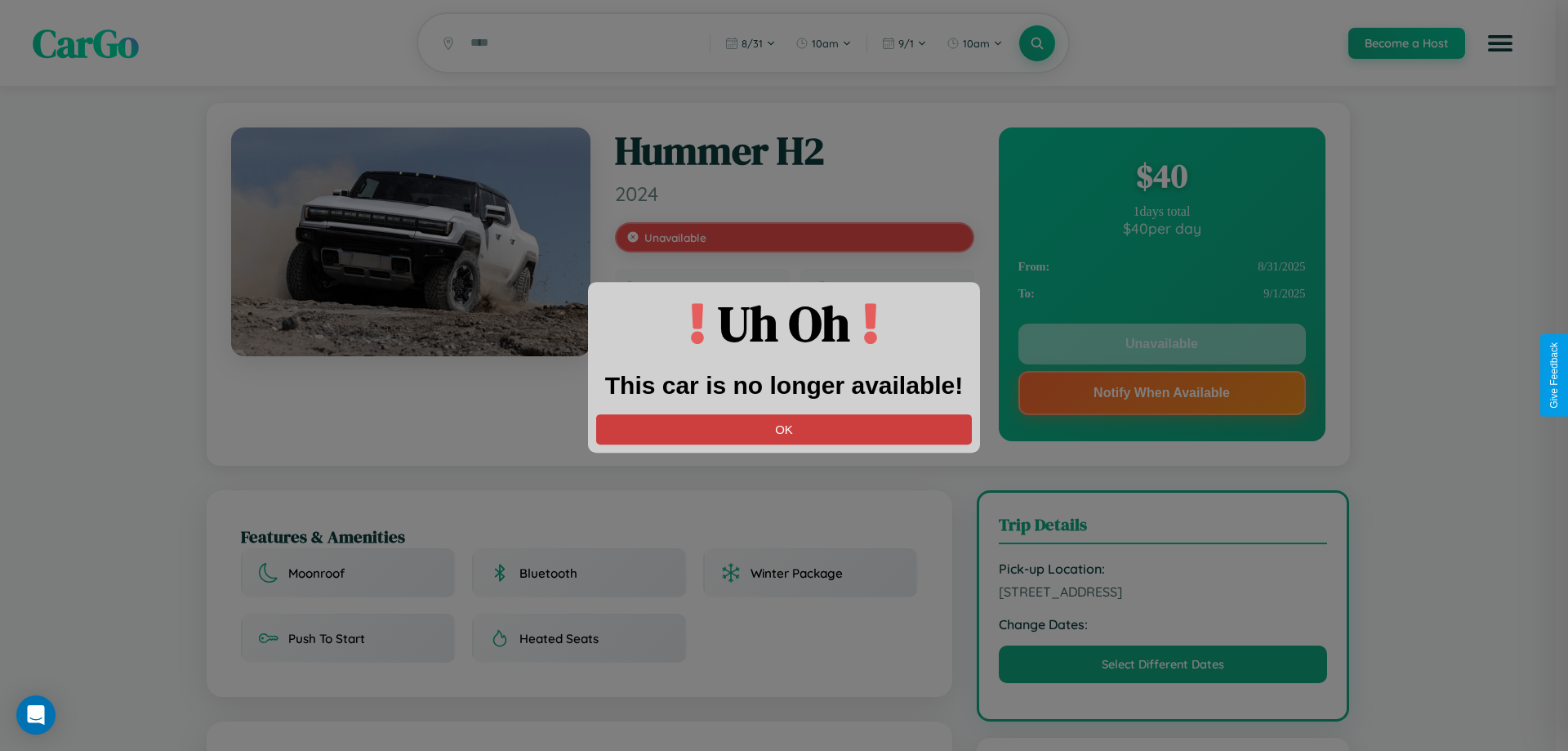
click at [784, 428] on button "OK" at bounding box center [783, 428] width 376 height 30
